Goal: Communication & Community: Answer question/provide support

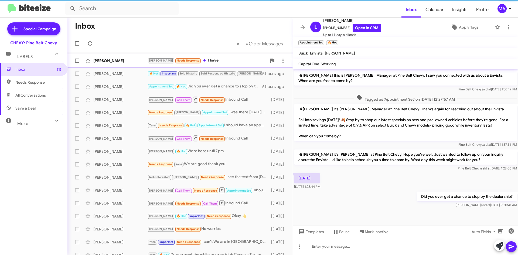
click at [204, 61] on div "[PERSON_NAME] Needs Response I have" at bounding box center [207, 61] width 120 height 6
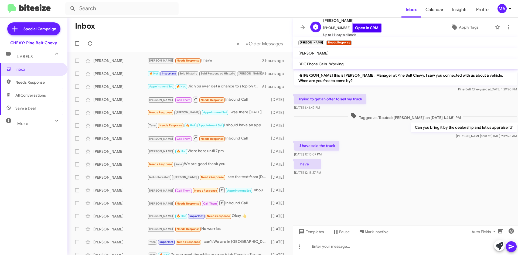
click at [359, 29] on link "Open in CRM" at bounding box center [367, 28] width 28 height 8
click at [360, 30] on link "Open in CRM" at bounding box center [367, 28] width 28 height 8
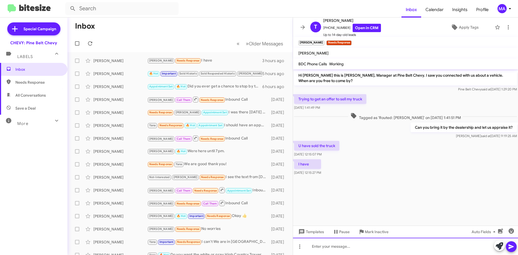
click at [341, 246] on div at bounding box center [405, 246] width 225 height 17
